Goal: Feedback & Contribution: Submit feedback/report problem

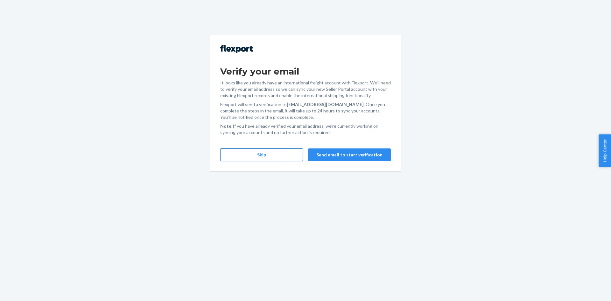
click at [278, 157] on button "Skip" at bounding box center [261, 154] width 83 height 13
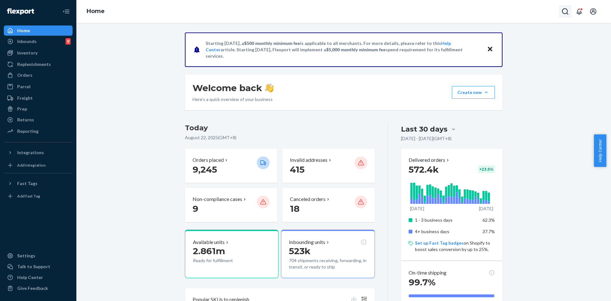
click at [562, 10] on icon "Open Search Box" at bounding box center [566, 12] width 8 height 8
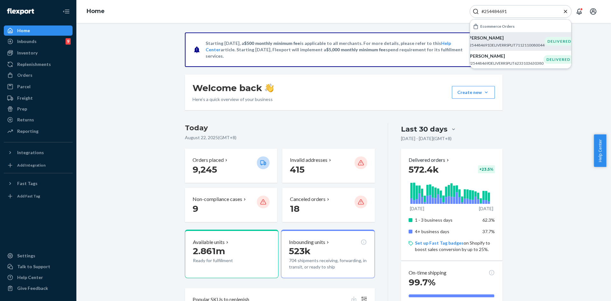
type input "#254484691"
click at [503, 37] on p "Amy Bartelink" at bounding box center [505, 38] width 77 height 6
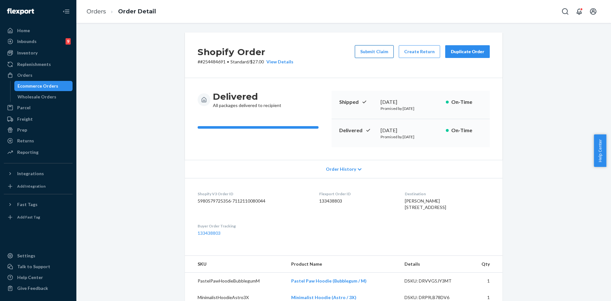
click at [371, 53] on button "Submit Claim" at bounding box center [374, 51] width 39 height 13
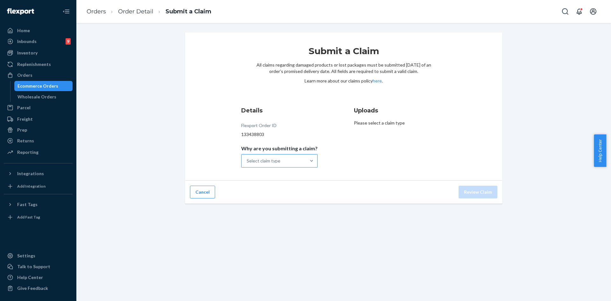
click at [273, 160] on div "Select claim type" at bounding box center [264, 161] width 34 height 6
click at [247, 160] on input "Why are you submitting a claim? Select claim type" at bounding box center [247, 161] width 1 height 6
click at [272, 212] on div "Missing product" at bounding box center [280, 214] width 74 height 13
click at [247, 164] on input "Why are you submitting a claim? option Missing product focused, 4 of 4. 4 resul…" at bounding box center [247, 161] width 1 height 6
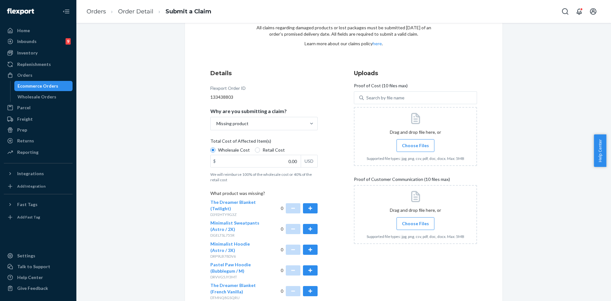
scroll to position [95, 0]
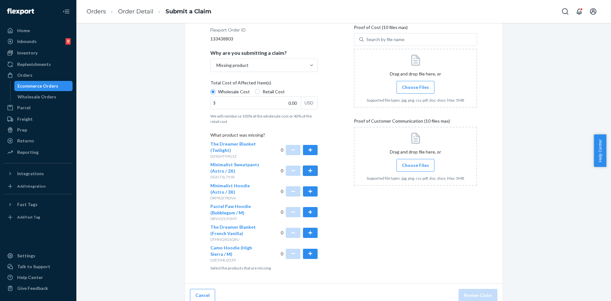
click at [308, 168] on button "button" at bounding box center [310, 171] width 15 height 10
click at [306, 189] on button "button" at bounding box center [310, 191] width 15 height 10
drag, startPoint x: 308, startPoint y: 207, endPoint x: 308, endPoint y: 210, distance: 3.2
click at [308, 207] on div "0" at bounding box center [299, 212] width 37 height 18
click at [309, 229] on button "button" at bounding box center [310, 233] width 15 height 10
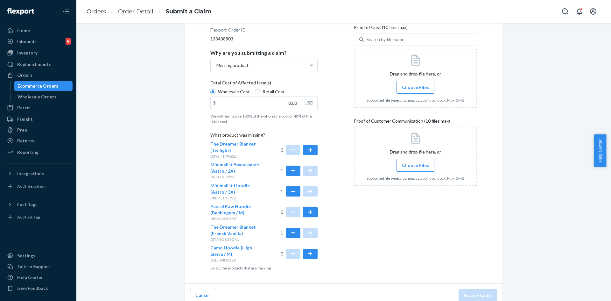
click at [311, 211] on button "button" at bounding box center [310, 212] width 15 height 10
click at [308, 255] on button "button" at bounding box center [310, 254] width 15 height 10
click at [423, 87] on span "Choose Files" at bounding box center [415, 87] width 27 height 6
click at [416, 87] on input "Choose Files" at bounding box center [415, 87] width 0 height 7
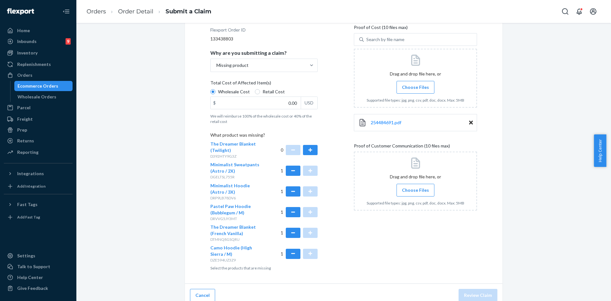
click at [407, 190] on span "Choose Files" at bounding box center [415, 190] width 27 height 6
click at [415, 190] on input "Choose Files" at bounding box center [415, 190] width 0 height 7
click at [412, 193] on span "Choose Files" at bounding box center [415, 190] width 27 height 6
click at [415, 193] on input "Choose Files" at bounding box center [415, 190] width 0 height 7
click at [424, 190] on span "Choose Files" at bounding box center [415, 190] width 27 height 6
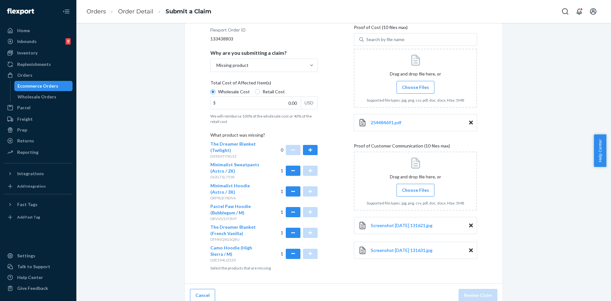
click at [416, 190] on input "Choose Files" at bounding box center [415, 190] width 0 height 7
click at [409, 189] on span "Choose Files" at bounding box center [415, 190] width 27 height 6
click at [415, 189] on input "Choose Files" at bounding box center [415, 190] width 0 height 7
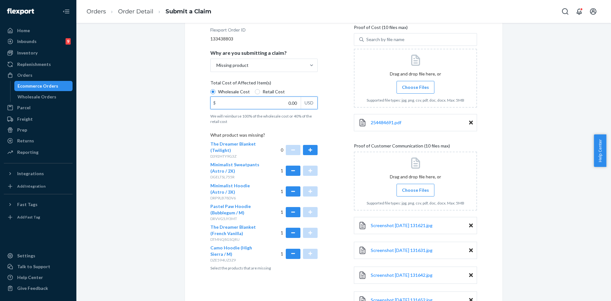
click at [294, 105] on input "0.00" at bounding box center [256, 103] width 90 height 12
type input "212.50"
click at [513, 93] on div "Submit a Claim All claims regarding damaged products or lost packages must be s…" at bounding box center [343, 144] width 525 height 414
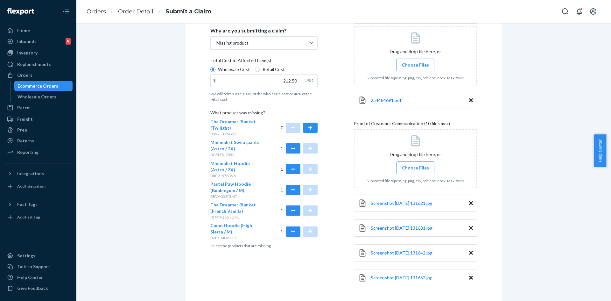
scroll to position [146, 0]
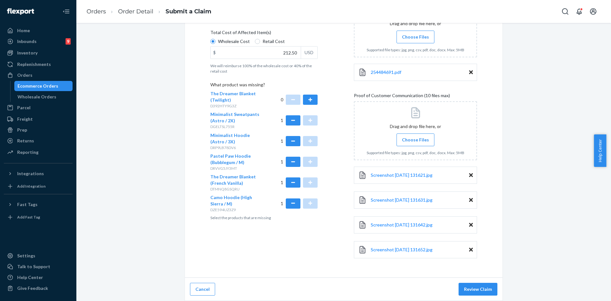
click at [478, 298] on div "Cancel Review Claim" at bounding box center [344, 289] width 318 height 23
click at [482, 292] on button "Review Claim" at bounding box center [478, 289] width 39 height 13
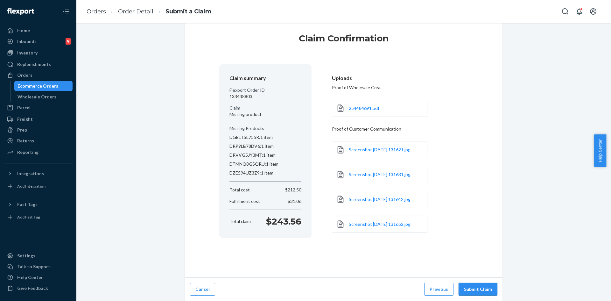
click at [468, 289] on button "Submit Claim" at bounding box center [478, 289] width 39 height 13
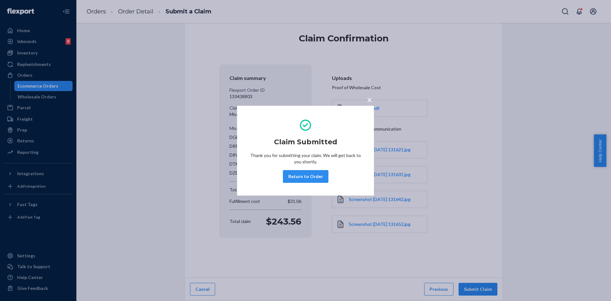
drag, startPoint x: 303, startPoint y: 177, endPoint x: 306, endPoint y: 174, distance: 4.3
click at [303, 177] on button "Return to Order" at bounding box center [306, 176] width 46 height 13
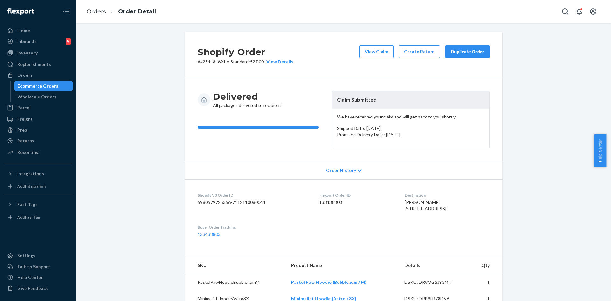
click at [462, 49] on div "Duplicate Order" at bounding box center [468, 51] width 34 height 6
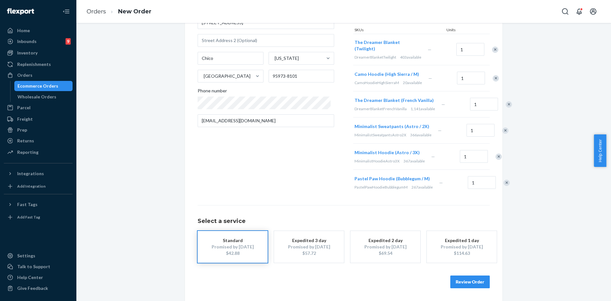
scroll to position [32, 0]
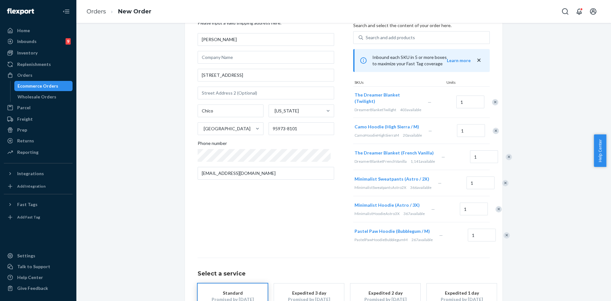
click at [492, 105] on div "Remove Item" at bounding box center [495, 102] width 6 height 6
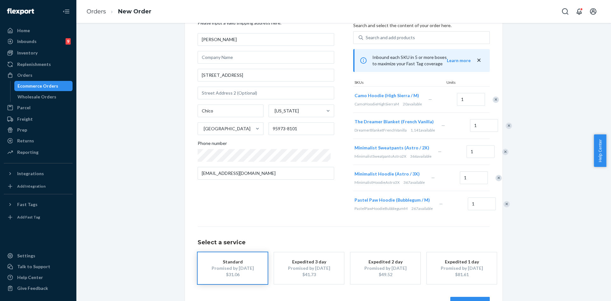
scroll to position [106, 0]
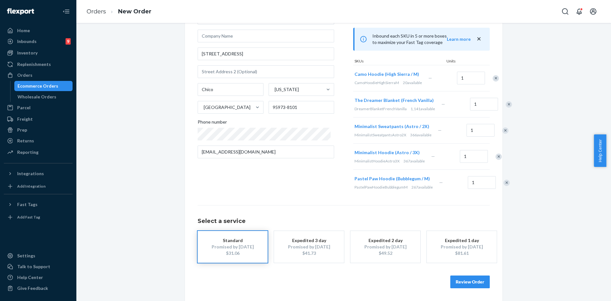
click at [465, 283] on button "Review Order" at bounding box center [469, 281] width 39 height 13
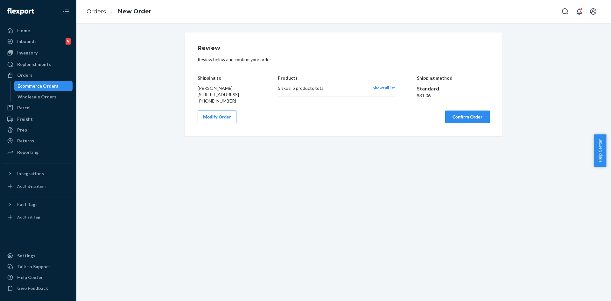
click at [476, 118] on button "Confirm Order" at bounding box center [467, 116] width 45 height 13
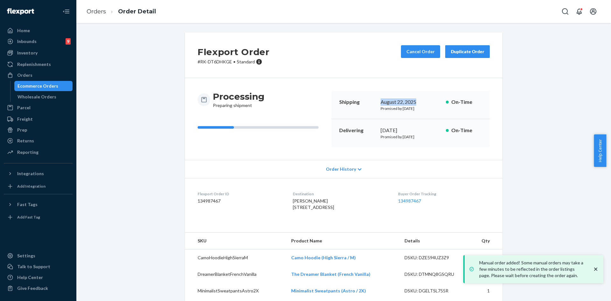
copy div "August 22, 2025"
drag, startPoint x: 379, startPoint y: 101, endPoint x: 414, endPoint y: 100, distance: 35.3
click at [414, 100] on div "August 22, 2025" at bounding box center [411, 101] width 60 height 7
copy div "September 3, 2025"
drag, startPoint x: 376, startPoint y: 131, endPoint x: 431, endPoint y: 131, distance: 54.4
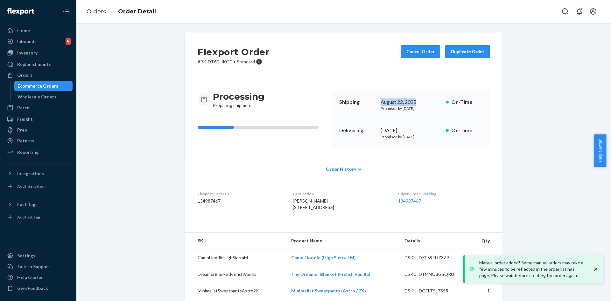
click at [431, 131] on div "Delivering September 3, 2025 Promised by September 3, 2025 On-Time" at bounding box center [411, 133] width 158 height 28
copy link "134987467"
drag, startPoint x: 393, startPoint y: 203, endPoint x: 425, endPoint y: 203, distance: 32.2
click at [425, 203] on dl "Flexport Order ID 134987467 Destination Amy Bartelink 810 Black Walnut Way Chic…" at bounding box center [344, 202] width 318 height 48
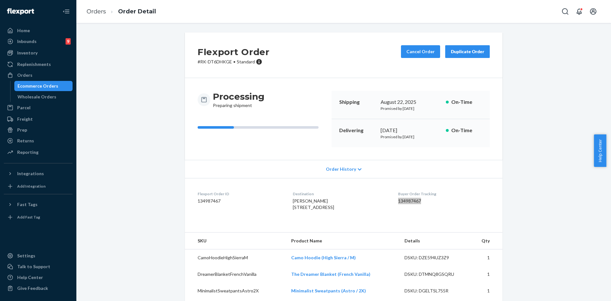
scroll to position [52, 0]
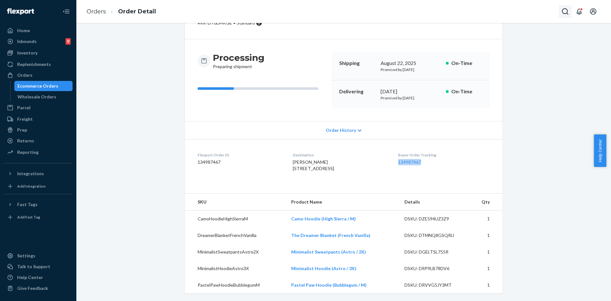
click at [565, 13] on icon "Open Search Box" at bounding box center [565, 11] width 6 height 6
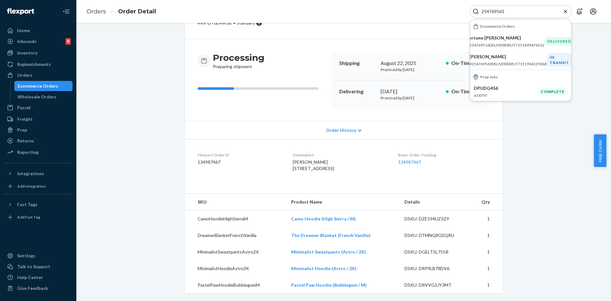
click at [506, 9] on input "254769561" at bounding box center [518, 11] width 78 height 6
paste input "#254403615 Complete"
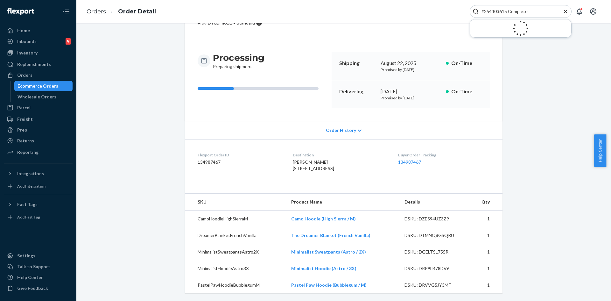
drag, startPoint x: 507, startPoint y: 11, endPoint x: 533, endPoint y: 14, distance: 26.3
click at [533, 14] on input "#254403615 Complete" at bounding box center [518, 11] width 78 height 6
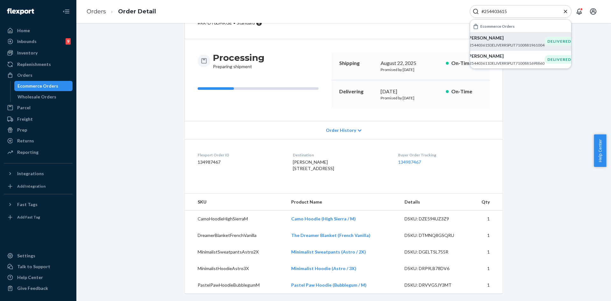
type input "#254403615"
click at [505, 41] on div "LOREN KOLSTAD #254403615DELIVERRSPLIT7100881961004" at bounding box center [505, 41] width 77 height 13
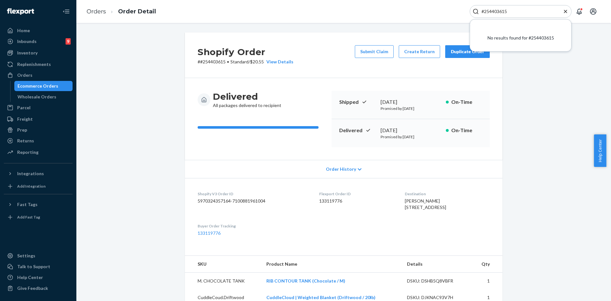
click at [543, 77] on div "Shopify Order # #254403615 • Standard / $20.55 View Details Submit Claim Create…" at bounding box center [343, 248] width 525 height 433
click at [568, 11] on icon "Close Search" at bounding box center [565, 11] width 6 height 6
click at [382, 52] on button "Submit Claim" at bounding box center [374, 51] width 39 height 13
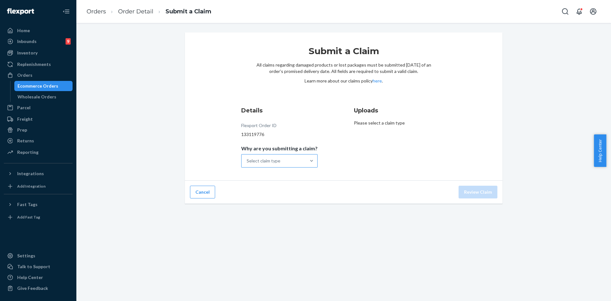
click at [274, 164] on div "Select claim type" at bounding box center [264, 161] width 34 height 6
click at [247, 164] on input "Why are you submitting a claim? Select claim type" at bounding box center [247, 161] width 1 height 6
click at [270, 213] on div "Missing product" at bounding box center [280, 214] width 74 height 13
click at [247, 164] on input "Why are you submitting a claim? option Missing product focused, 4 of 4. 4 resul…" at bounding box center [247, 161] width 1 height 6
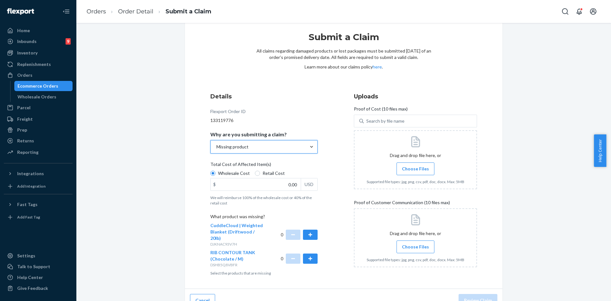
scroll to position [22, 0]
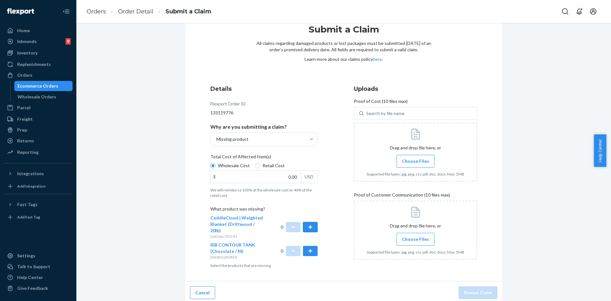
click at [308, 224] on button "button" at bounding box center [310, 227] width 15 height 10
click at [414, 159] on span "Choose Files" at bounding box center [415, 161] width 27 height 6
click at [415, 159] on input "Choose Files" at bounding box center [415, 161] width 0 height 7
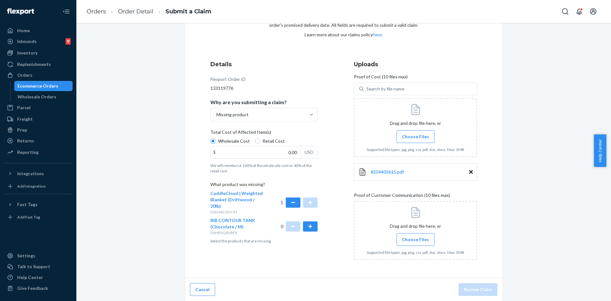
scroll to position [46, 0]
click at [410, 237] on span "Choose Files" at bounding box center [415, 239] width 27 height 6
click at [415, 237] on input "Choose Files" at bounding box center [415, 239] width 0 height 7
click at [416, 239] on span "Choose Files" at bounding box center [415, 239] width 27 height 6
click at [416, 239] on input "Choose Files" at bounding box center [415, 239] width 0 height 7
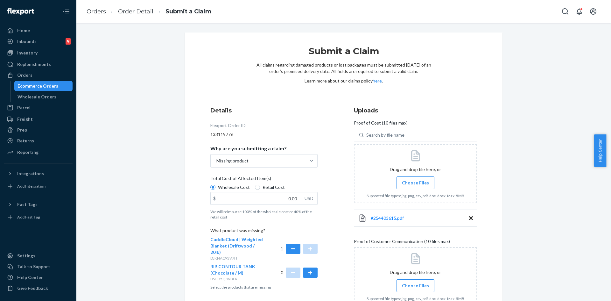
scroll to position [96, 0]
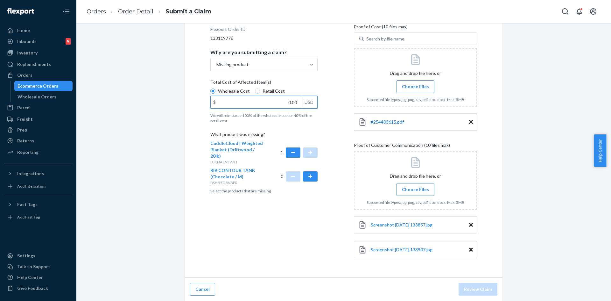
click at [292, 101] on input "0.00" at bounding box center [256, 102] width 90 height 12
type input "189.00"
click at [478, 287] on button "Review Claim" at bounding box center [478, 289] width 39 height 13
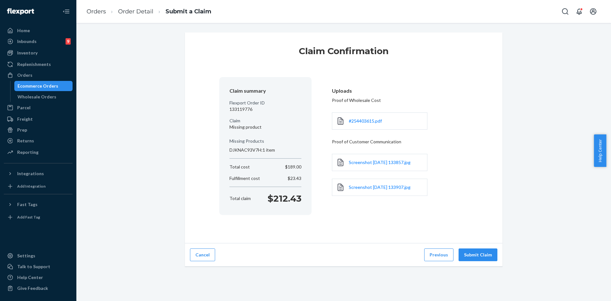
scroll to position [0, 0]
click at [485, 255] on button "Submit Claim" at bounding box center [478, 254] width 39 height 13
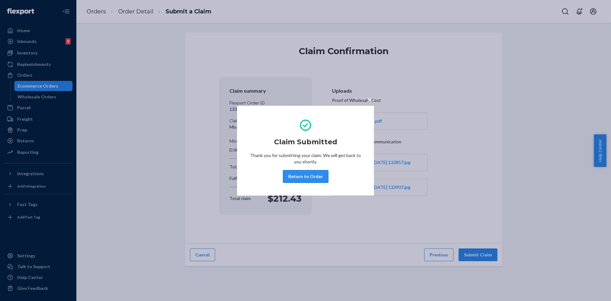
click at [293, 178] on button "Return to Order" at bounding box center [306, 176] width 46 height 13
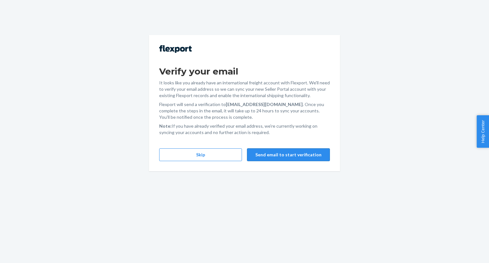
click at [290, 157] on button "Send email to start verification" at bounding box center [288, 154] width 83 height 13
